Goal: Check status: Check status

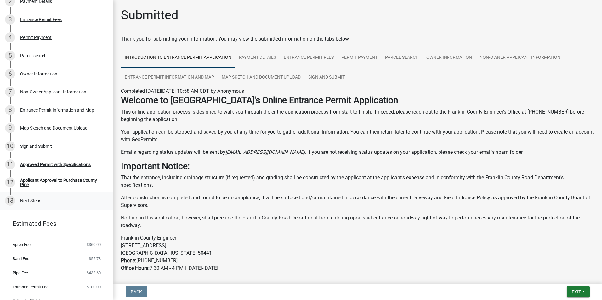
click at [33, 202] on link "13 Next Steps..." at bounding box center [56, 201] width 113 height 18
click at [53, 182] on div "Applicant Approval to Purchase County Pipe" at bounding box center [61, 182] width 83 height 9
click at [86, 165] on div "Approved Permit with Specifications" at bounding box center [55, 164] width 70 height 4
click at [77, 145] on div "10 Sign and Submit" at bounding box center [54, 146] width 98 height 10
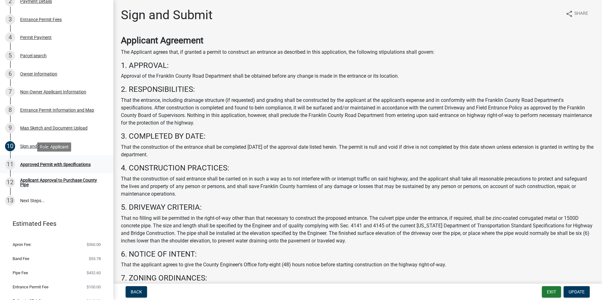
click at [71, 159] on link "11 Approved Permit with Specifications" at bounding box center [56, 164] width 113 height 18
click at [68, 166] on div "Approved Permit with Specifications" at bounding box center [55, 164] width 70 height 4
click at [9, 161] on div "11" at bounding box center [10, 165] width 10 height 10
drag, startPoint x: 9, startPoint y: 161, endPoint x: 35, endPoint y: 182, distance: 33.2
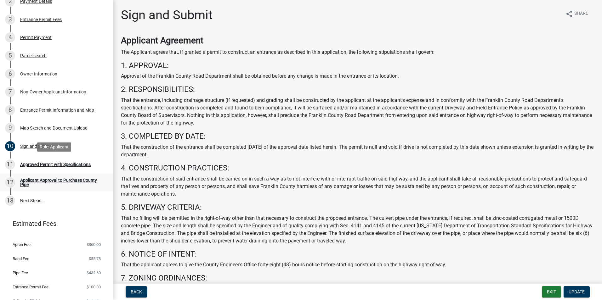
click at [35, 182] on div "Applicant Approval to Purchase County Pipe" at bounding box center [61, 182] width 83 height 9
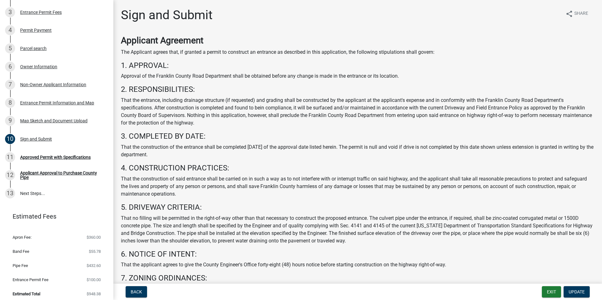
scroll to position [137, 0]
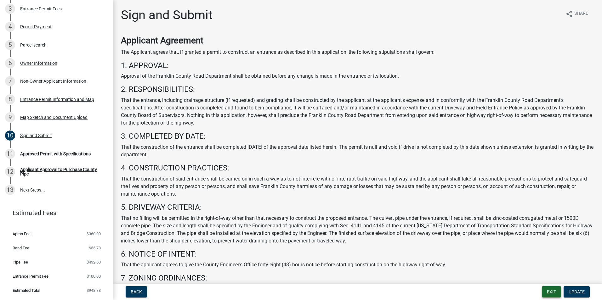
click at [546, 289] on button "Exit" at bounding box center [551, 291] width 19 height 11
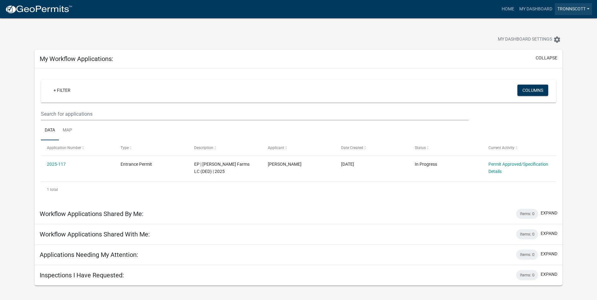
click at [579, 9] on link "tronnscott" at bounding box center [573, 9] width 37 height 12
click at [450, 36] on div "My Dashboard Settings settings" at bounding box center [455, 40] width 224 height 14
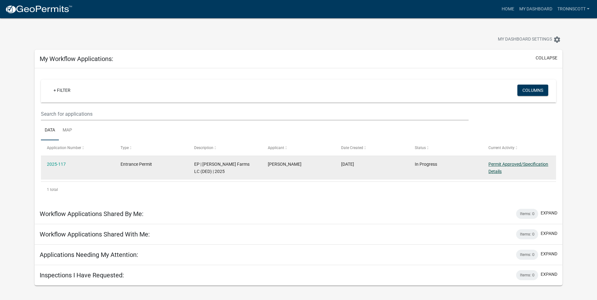
click at [519, 163] on link "Permit Approved/Specification Details" at bounding box center [518, 168] width 60 height 12
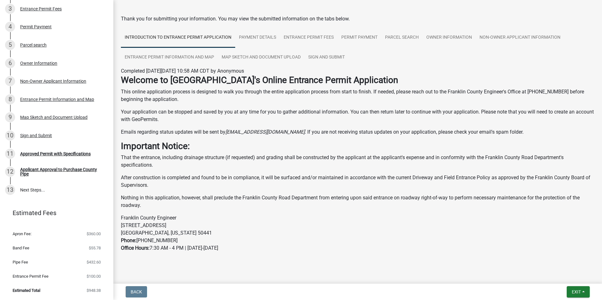
scroll to position [28, 0]
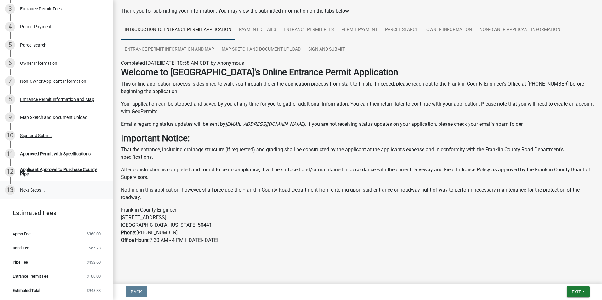
click at [12, 189] on div "13" at bounding box center [10, 190] width 10 height 10
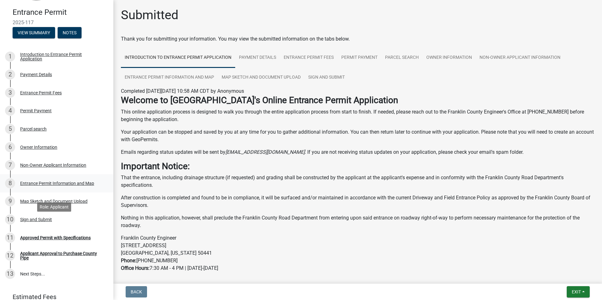
scroll to position [0, 0]
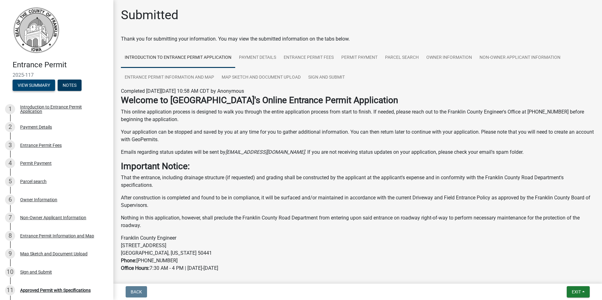
click at [39, 85] on button "View Summary" at bounding box center [34, 85] width 42 height 11
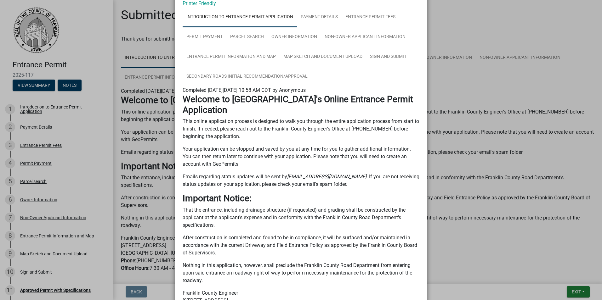
scroll to position [114, 0]
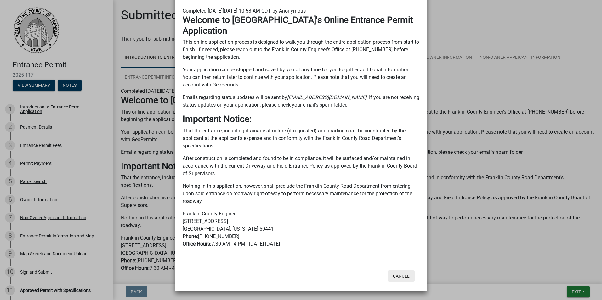
click at [408, 275] on button "Cancel" at bounding box center [401, 276] width 27 height 11
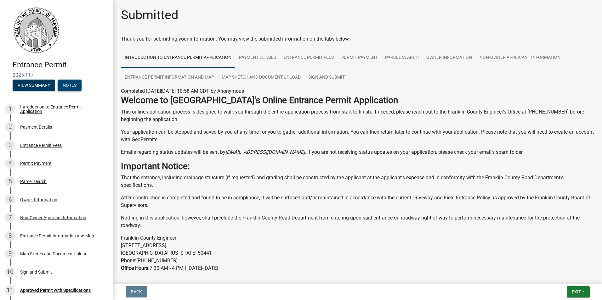
click at [65, 82] on button "Notes" at bounding box center [70, 85] width 24 height 11
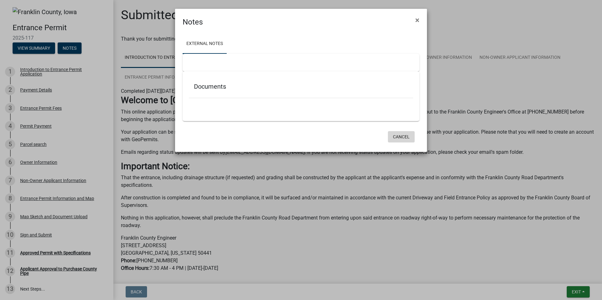
click at [401, 140] on button "Cancel" at bounding box center [401, 136] width 27 height 11
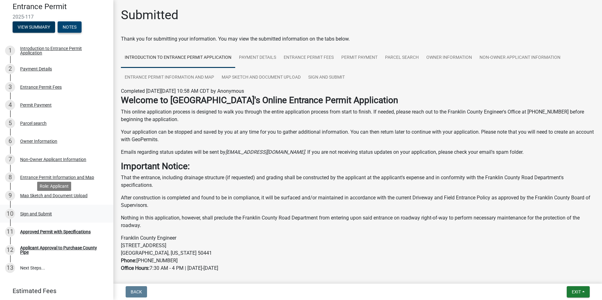
scroll to position [31, 0]
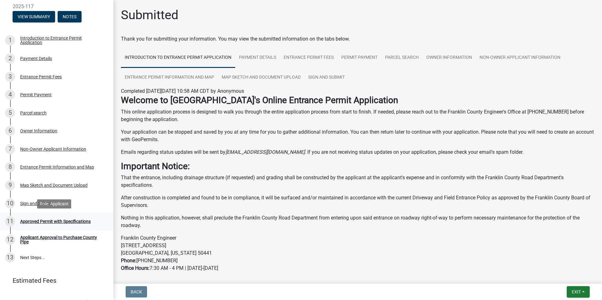
click at [53, 222] on div "Approved Permit with Specifications" at bounding box center [55, 221] width 70 height 4
click at [21, 205] on div "Sign and Submit" at bounding box center [36, 203] width 32 height 4
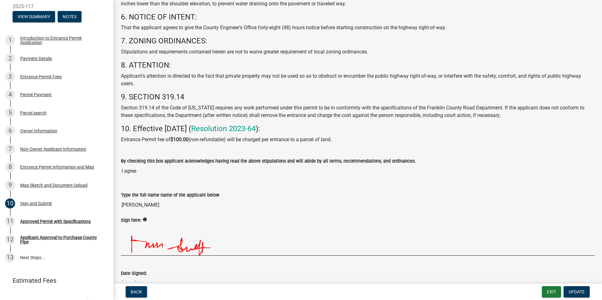
scroll to position [275, 0]
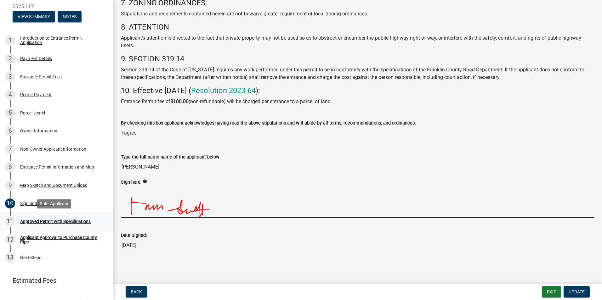
click at [13, 220] on div "11" at bounding box center [10, 222] width 10 height 10
click at [14, 220] on div "11" at bounding box center [10, 222] width 10 height 10
click at [11, 220] on div "11" at bounding box center [10, 222] width 10 height 10
drag, startPoint x: 11, startPoint y: 220, endPoint x: 70, endPoint y: 232, distance: 61.0
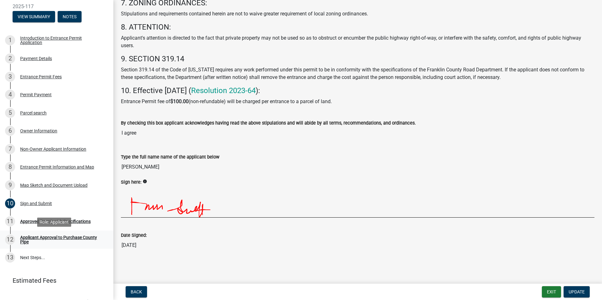
click at [70, 232] on link "12 Applicant Approval to Purchase County Pipe" at bounding box center [56, 240] width 113 height 18
click at [99, 223] on link "11 Approved Permit with Specifications" at bounding box center [56, 221] width 113 height 18
click at [120, 292] on div "Back Exit Update" at bounding box center [357, 291] width 478 height 11
click at [128, 293] on button "Back" at bounding box center [136, 291] width 21 height 11
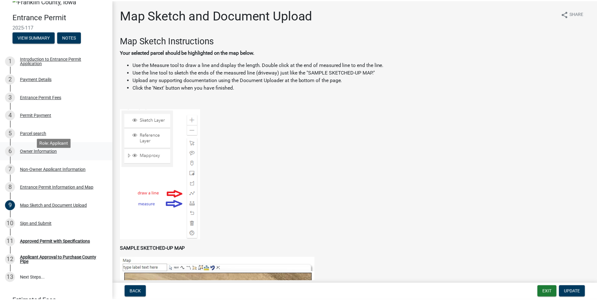
scroll to position [0, 0]
